Goal: Task Accomplishment & Management: Manage account settings

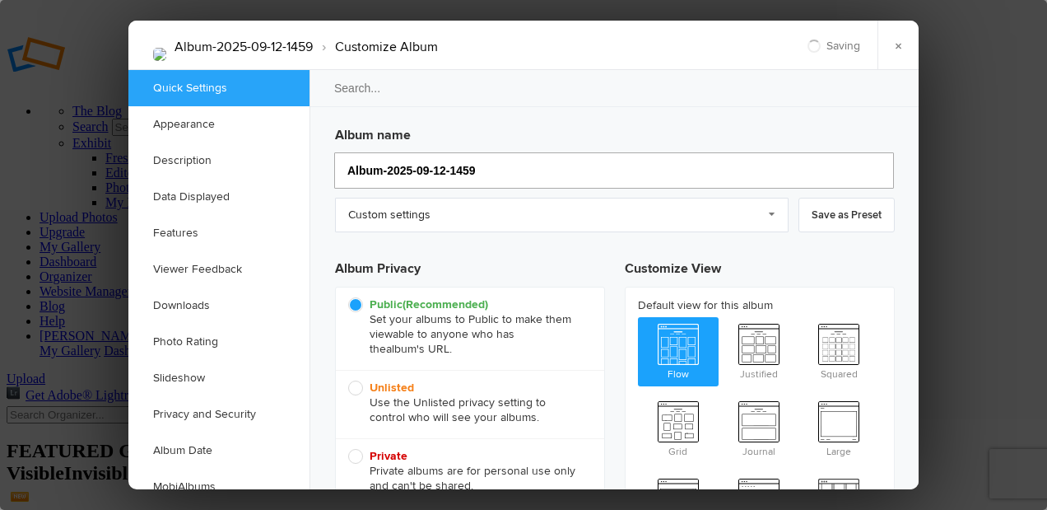
click at [492, 172] on input "Album-2025-09-12-1459" at bounding box center [614, 170] width 560 height 36
type input "A"
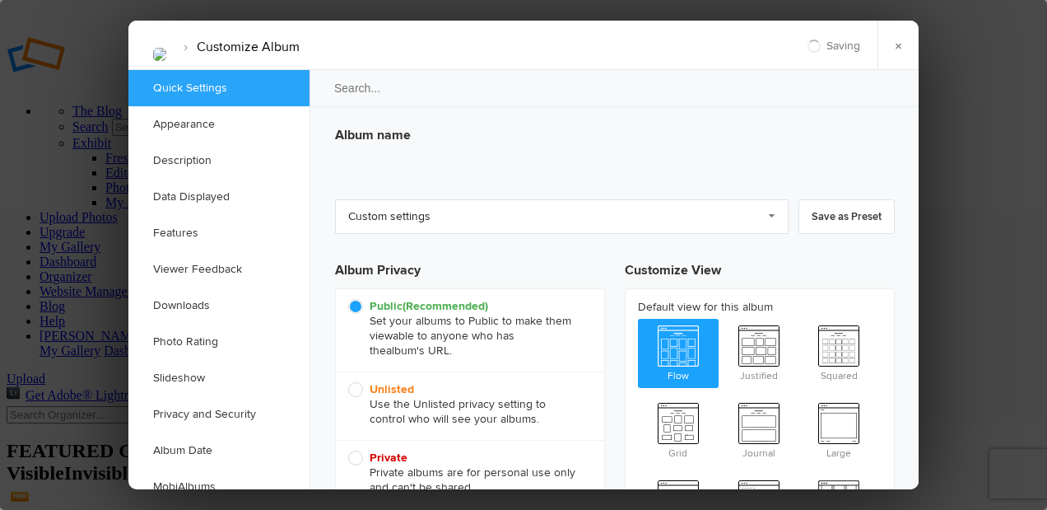
type input "2025-10-03 11:10"
click at [436, 216] on link "Custom settings" at bounding box center [562, 216] width 454 height 35
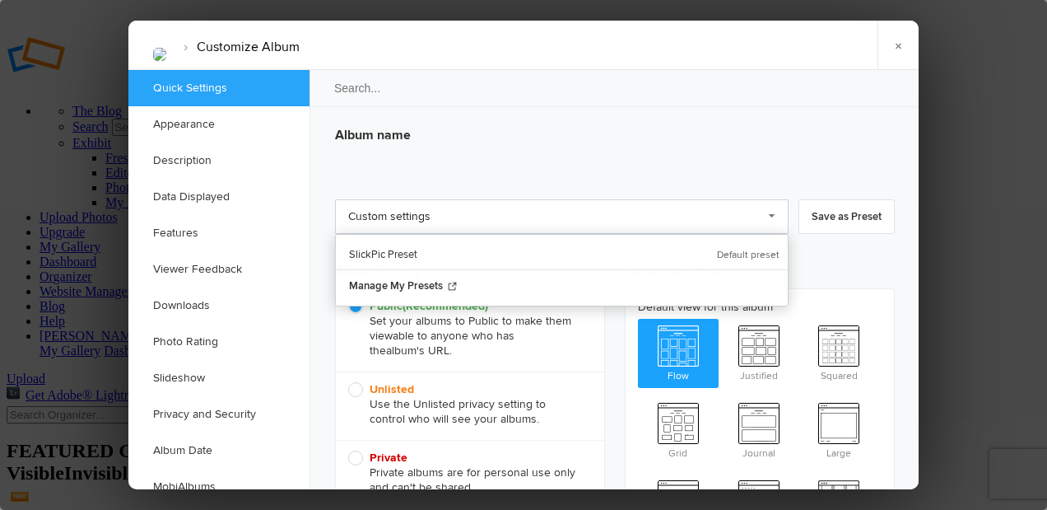
click at [435, 217] on link "Custom settings" at bounding box center [562, 216] width 454 height 35
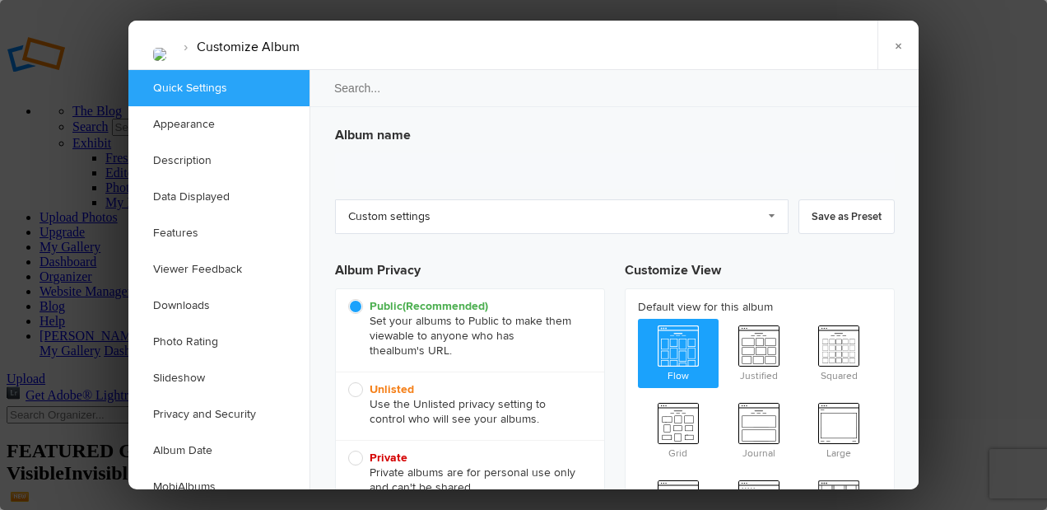
click at [385, 141] on h3 "Album name" at bounding box center [615, 132] width 560 height 26
click at [898, 44] on link "×" at bounding box center [898, 45] width 41 height 49
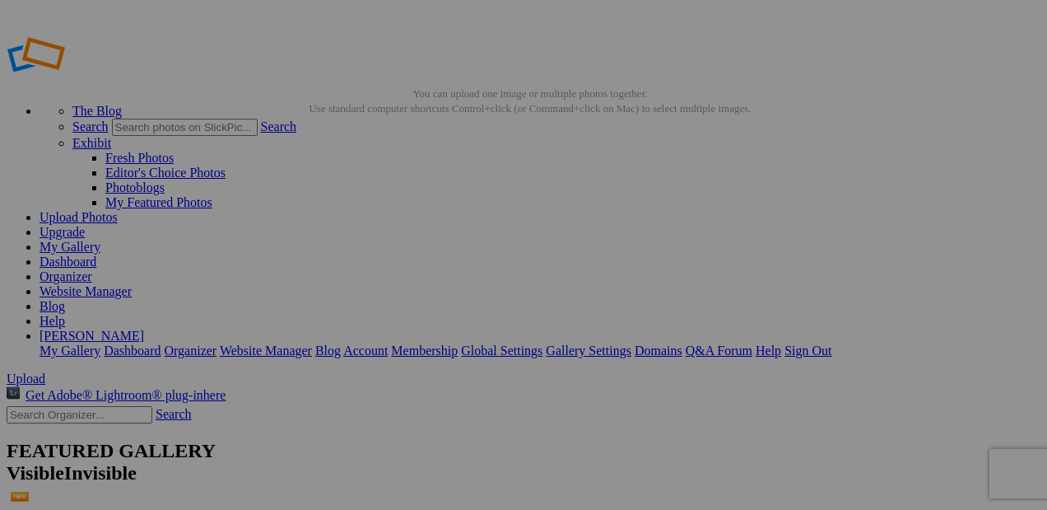
type input "2"
type input "Bison"
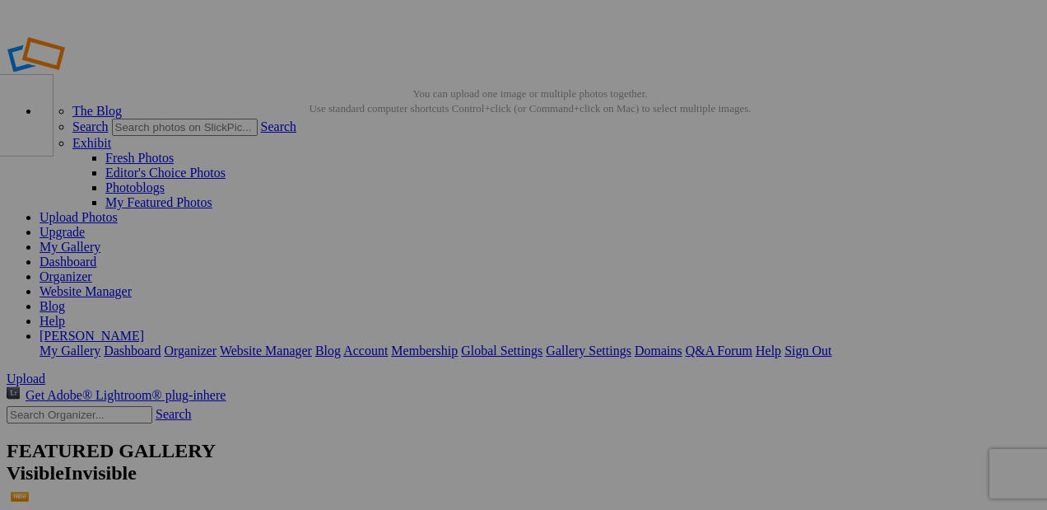
drag, startPoint x: 484, startPoint y: 232, endPoint x: 167, endPoint y: 193, distance: 319.4
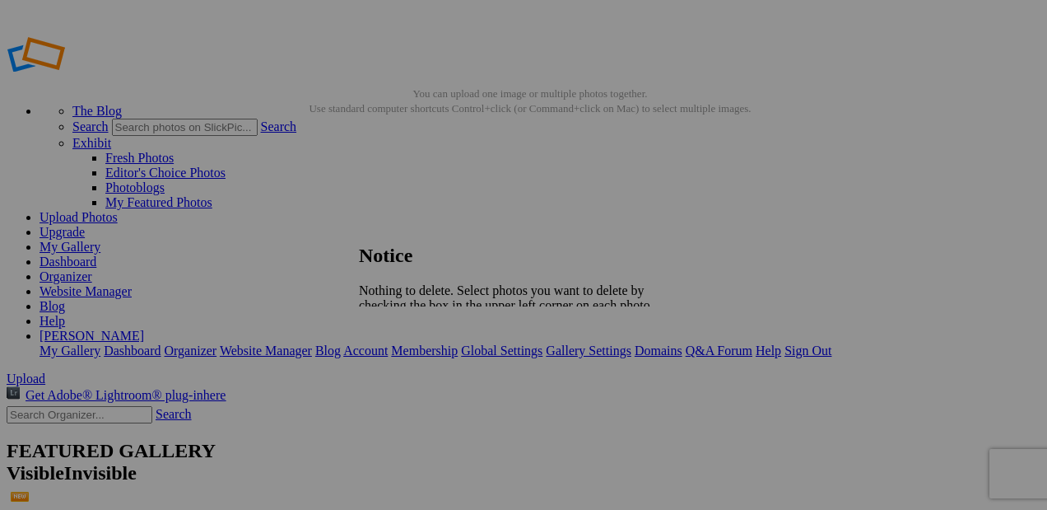
click at [389, 341] on span "Close" at bounding box center [374, 348] width 30 height 14
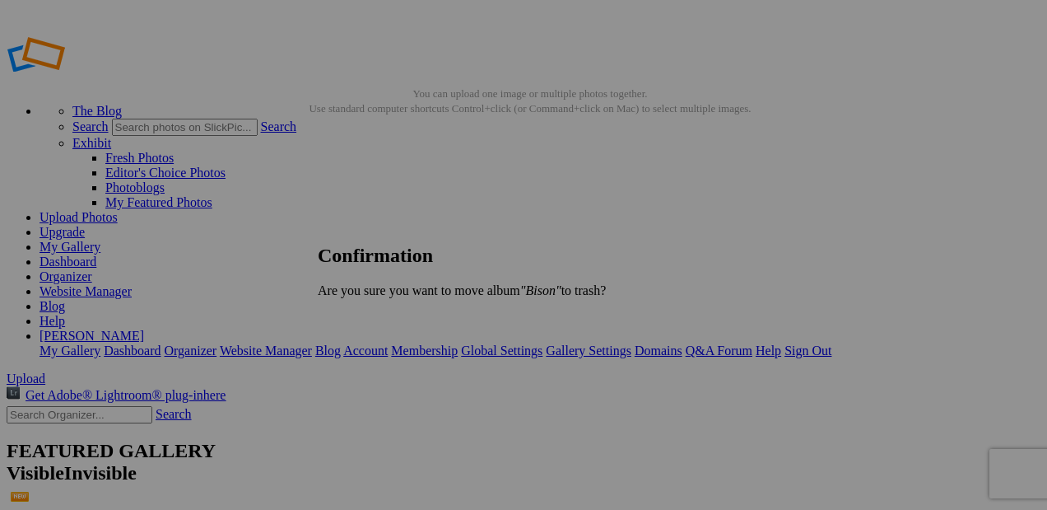
click at [373, 319] on span "Yes" at bounding box center [363, 318] width 19 height 14
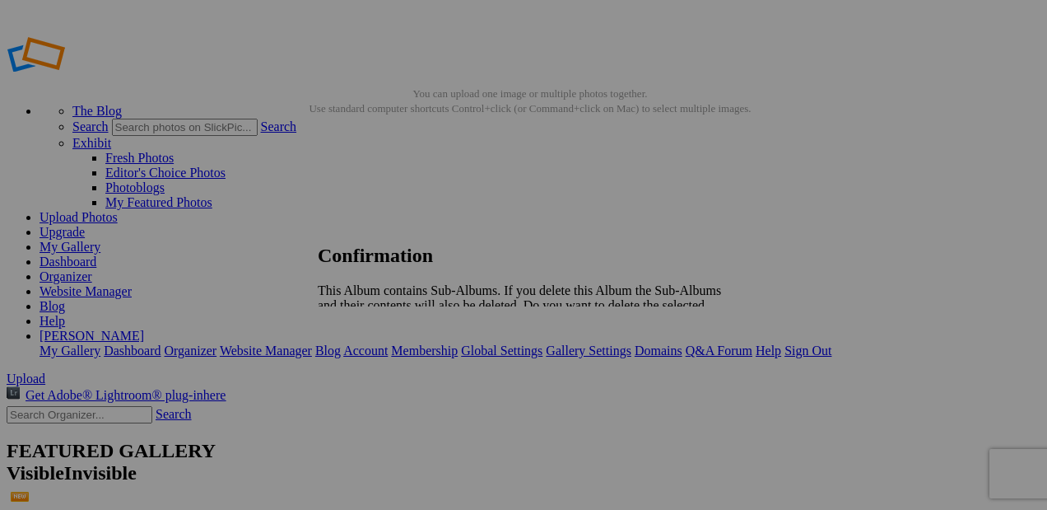
click at [373, 341] on span "Yes" at bounding box center [363, 348] width 19 height 14
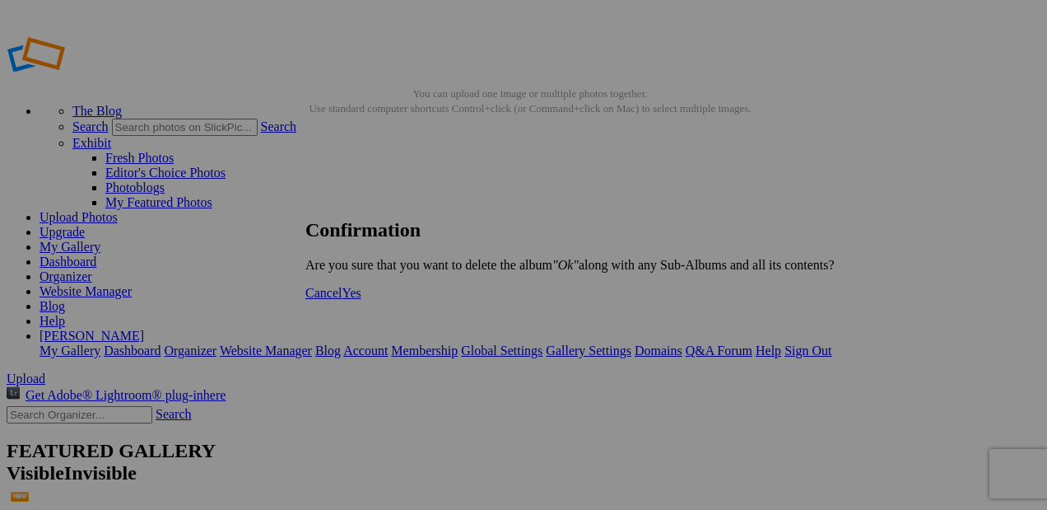
click at [361, 300] on span "Yes" at bounding box center [351, 293] width 19 height 14
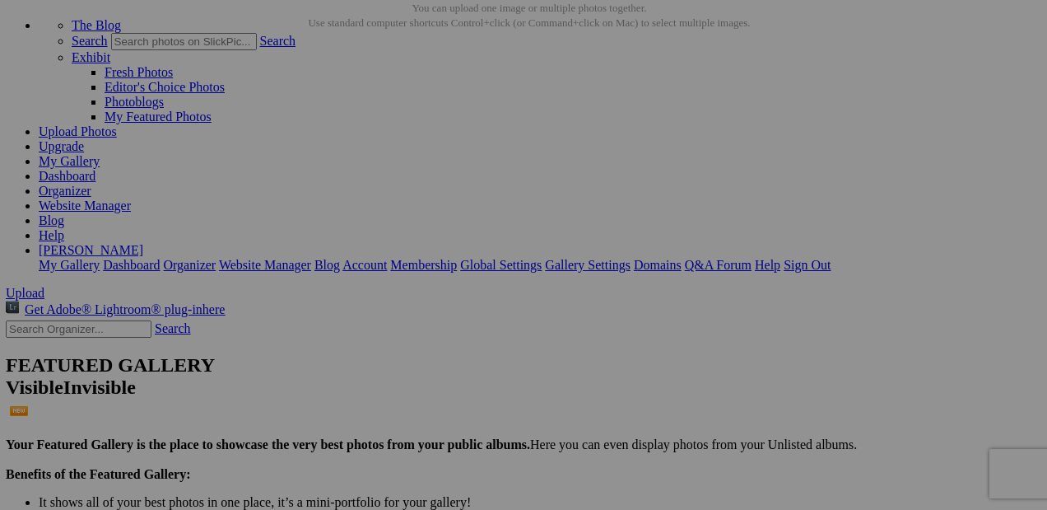
scroll to position [86, 0]
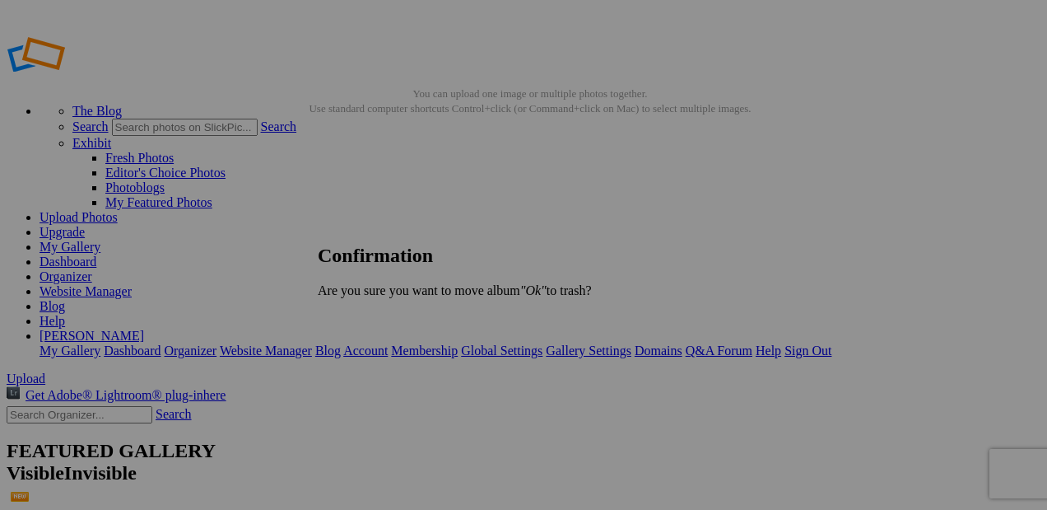
click at [373, 317] on span "Yes" at bounding box center [363, 318] width 19 height 14
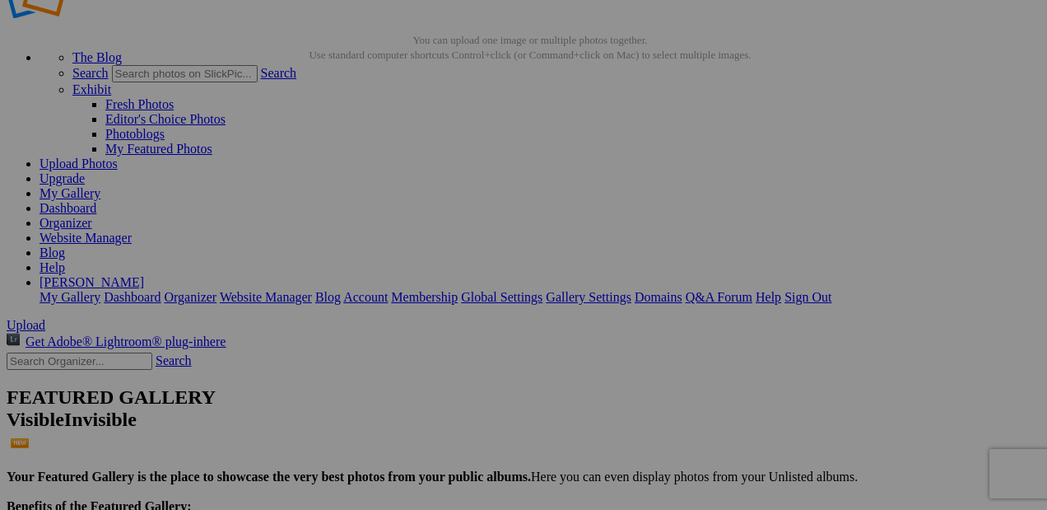
scroll to position [57, 0]
